Goal: Use online tool/utility

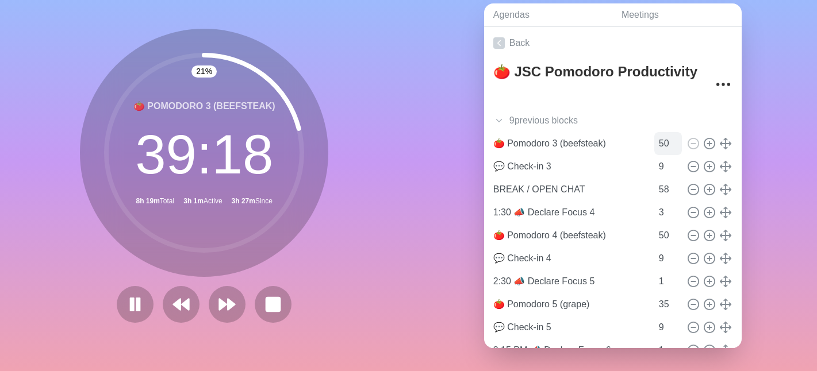
scroll to position [55, 0]
click at [226, 306] on icon at bounding box center [227, 305] width 20 height 20
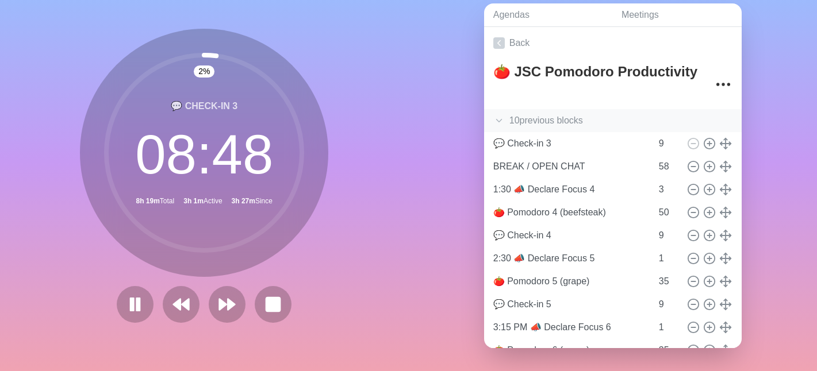
click at [493, 115] on icon at bounding box center [498, 120] width 11 height 11
click at [654, 135] on input "19" at bounding box center [668, 143] width 28 height 23
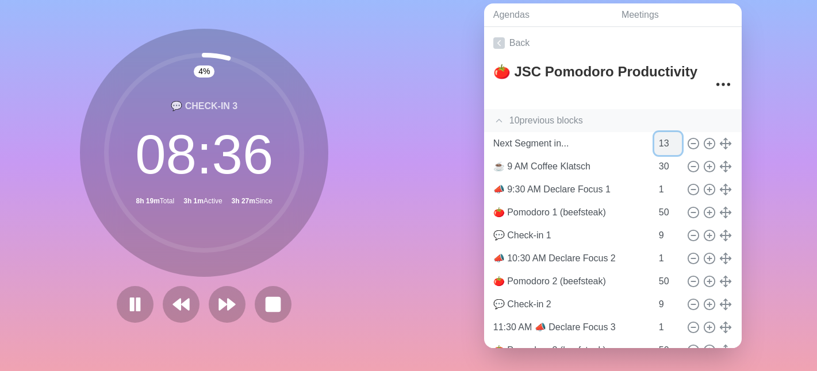
type input "13"
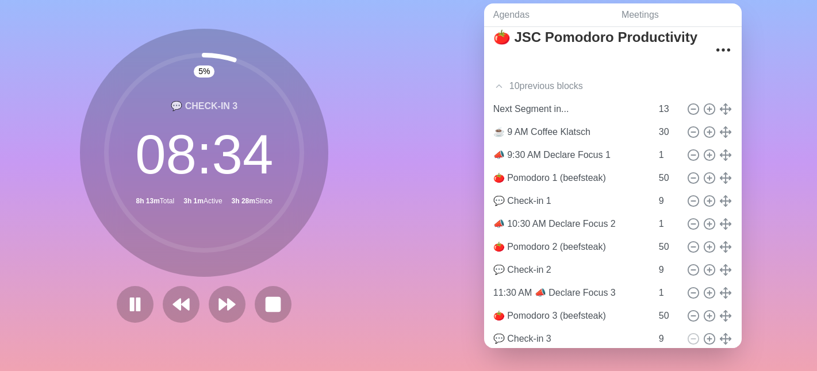
scroll to position [48, 0]
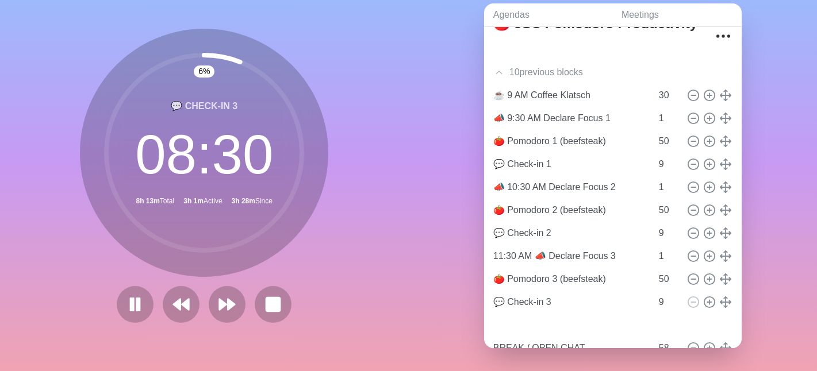
type input "📣 9:30 AM Declare Focus 1"
type input "1"
type input "🍅 Pomodoro 1 (beefsteak)"
type input "50"
type input "💬 Check-in 1"
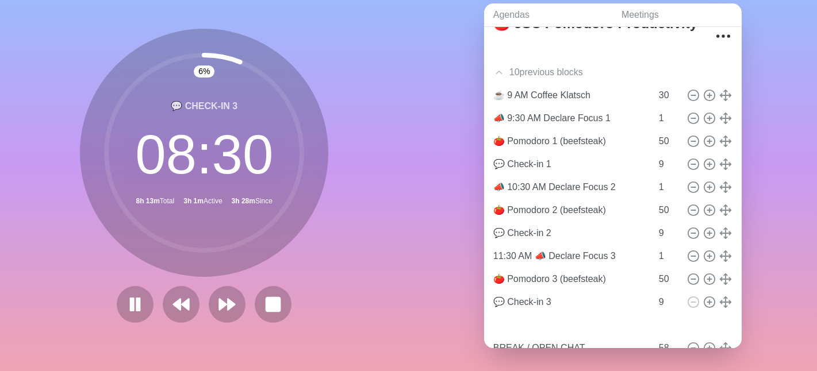
type input "9"
type input "📣 10:30 AM Declare Focus 2"
type input "1"
type input "🍅 Pomodoro 2 (beefsteak)"
type input "50"
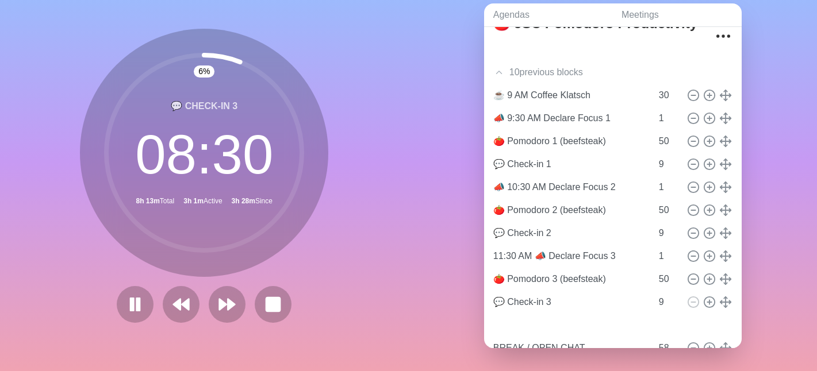
type input "💬 Check-in 2"
type input "9"
type input "11:30 AM 📣 Declare Focus 3"
type input "1"
type input "🍅 Pomodoro 3 (beefsteak)"
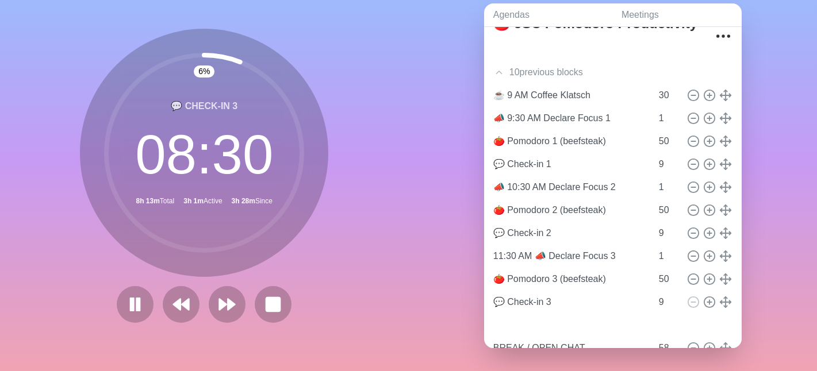
type input "50"
type input "💬 Check-in 3"
type input "9"
type input "Next Segment in..."
type input "13"
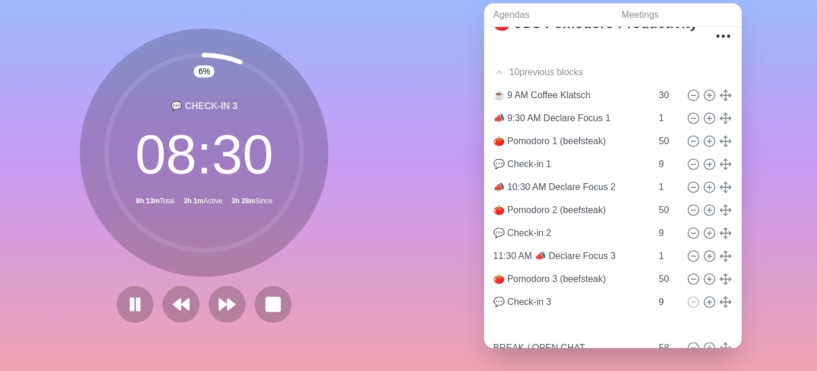
type input "☕️ 9 AM Coffee Klatsch"
type input "30"
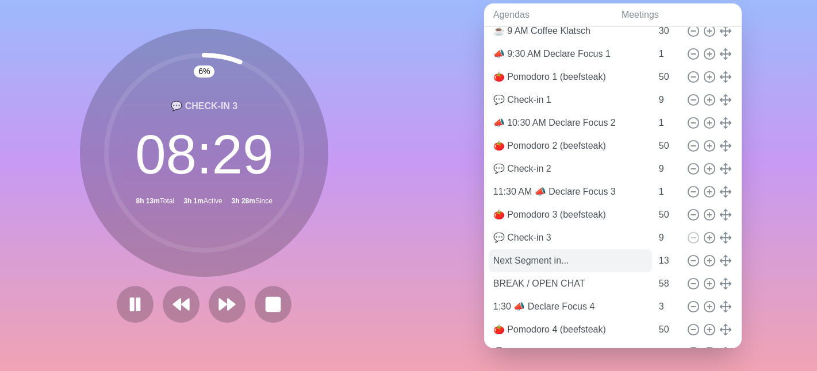
scroll to position [114, 0]
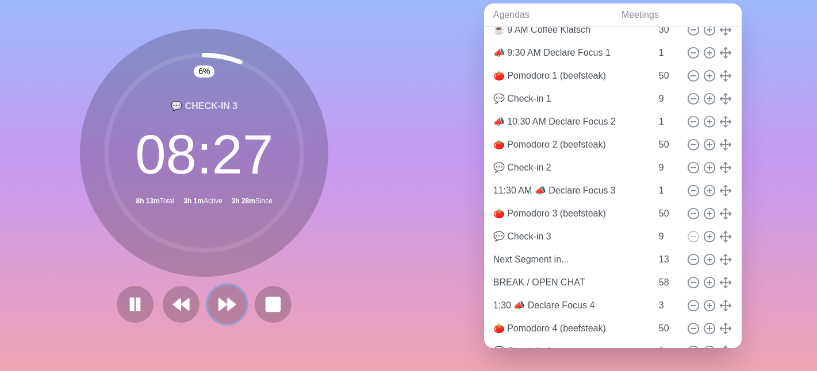
click at [219, 299] on polygon at bounding box center [222, 304] width 7 height 11
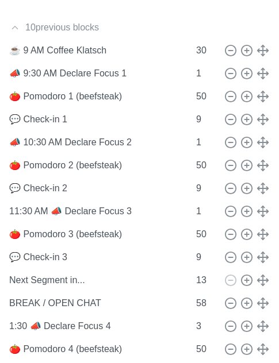
scroll to position [339, 0]
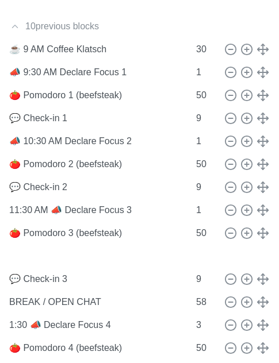
type input "Next Segment in..."
type input "13"
type input "💬 Check-in 3"
type input "9"
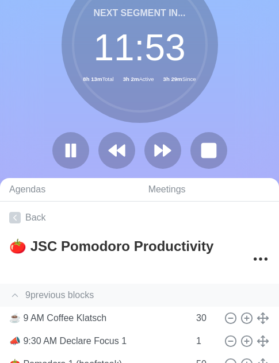
scroll to position [0, 0]
